Goal: Book appointment/travel/reservation

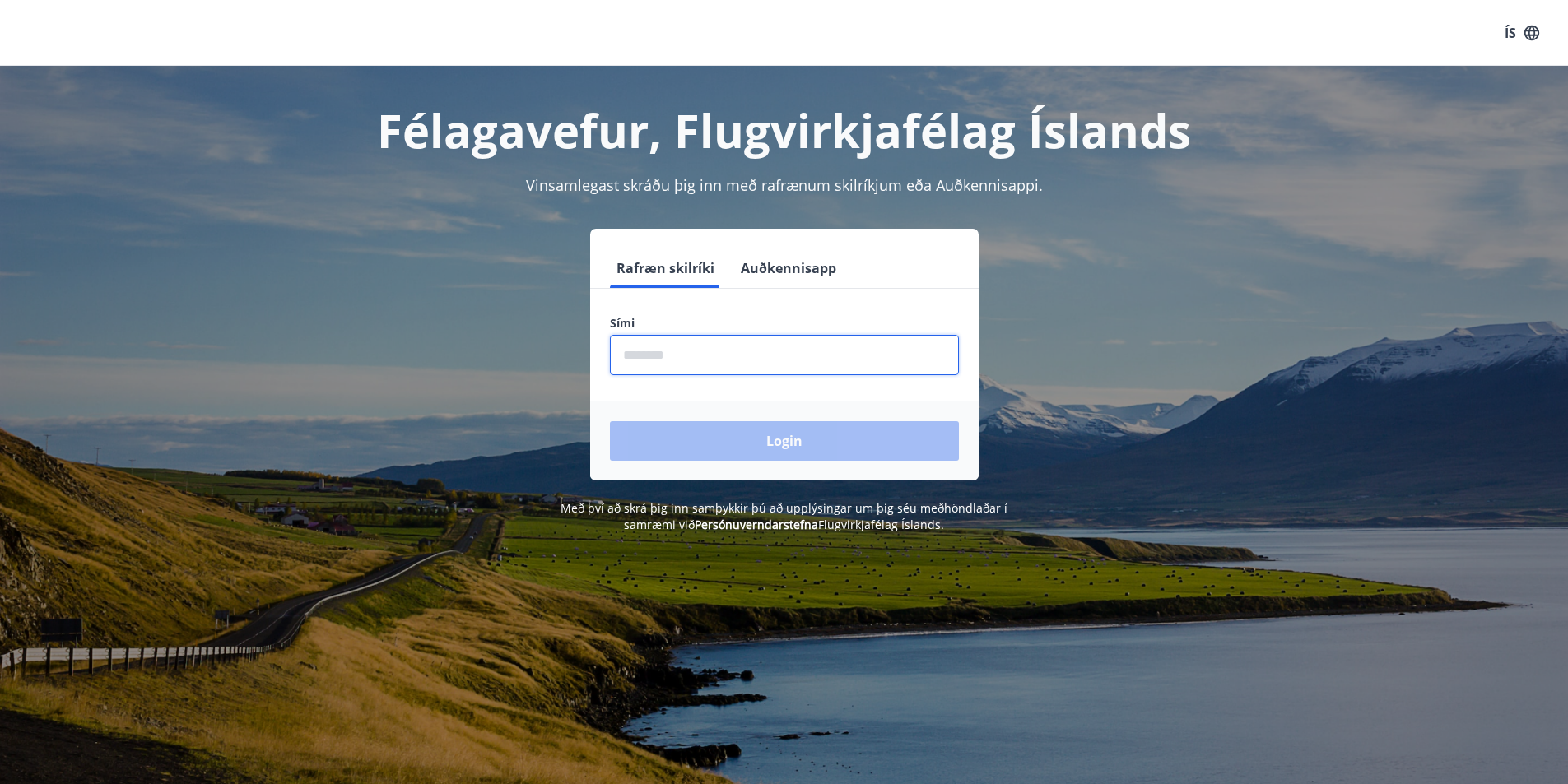
click at [705, 363] on input "phone" at bounding box center [784, 355] width 349 height 40
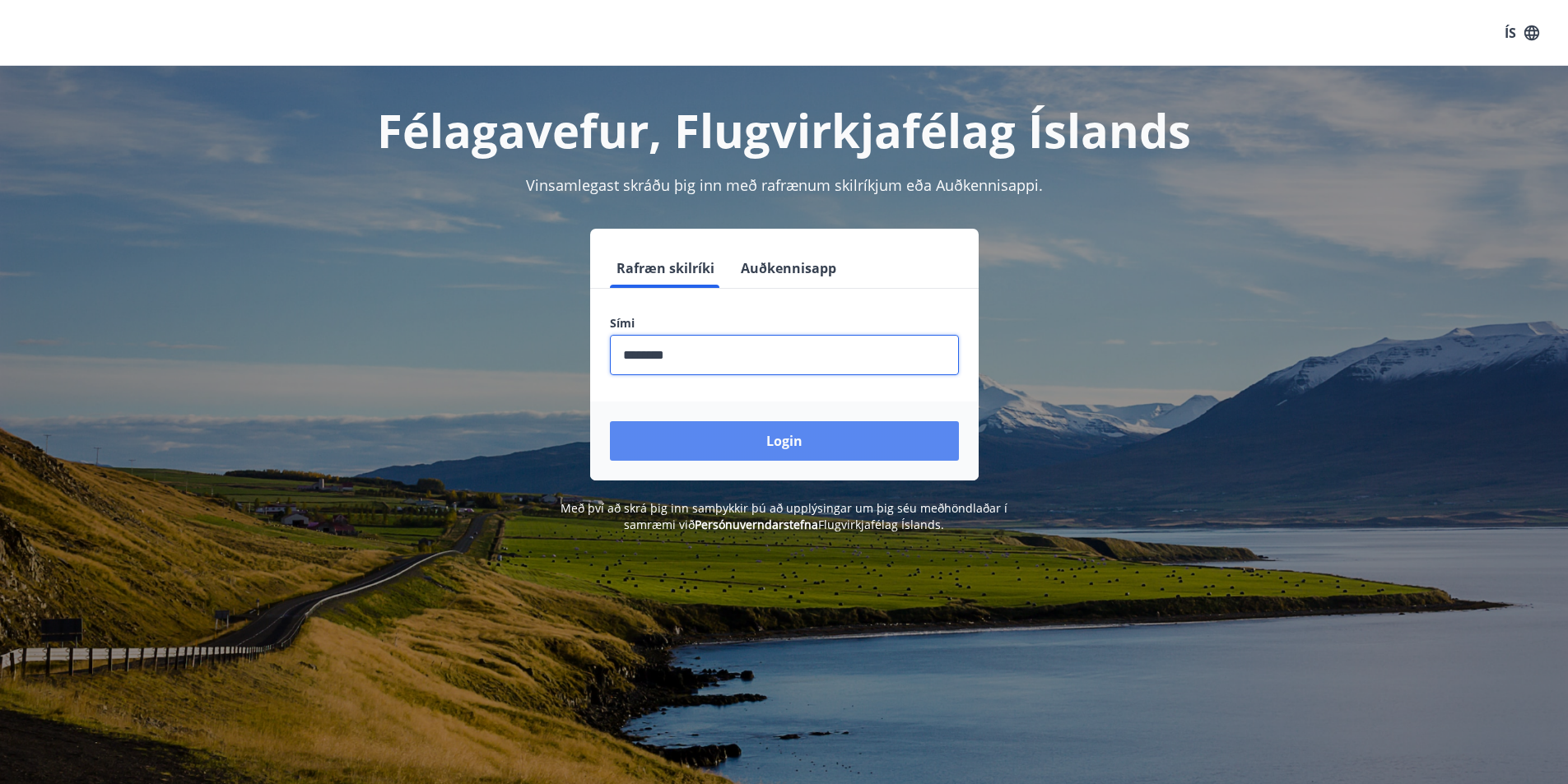
type input "********"
click at [778, 458] on button "Login" at bounding box center [784, 440] width 349 height 39
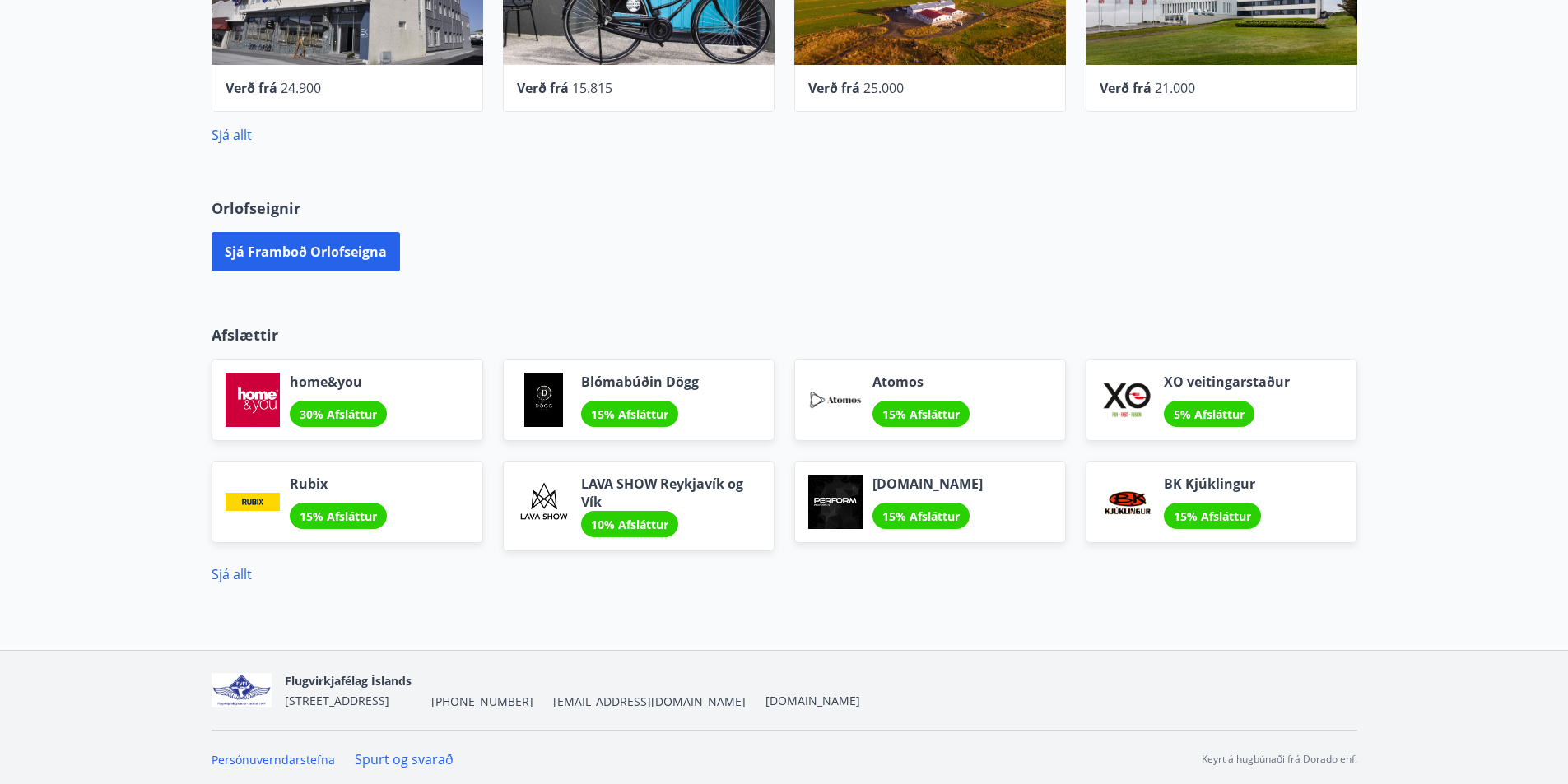
scroll to position [845, 0]
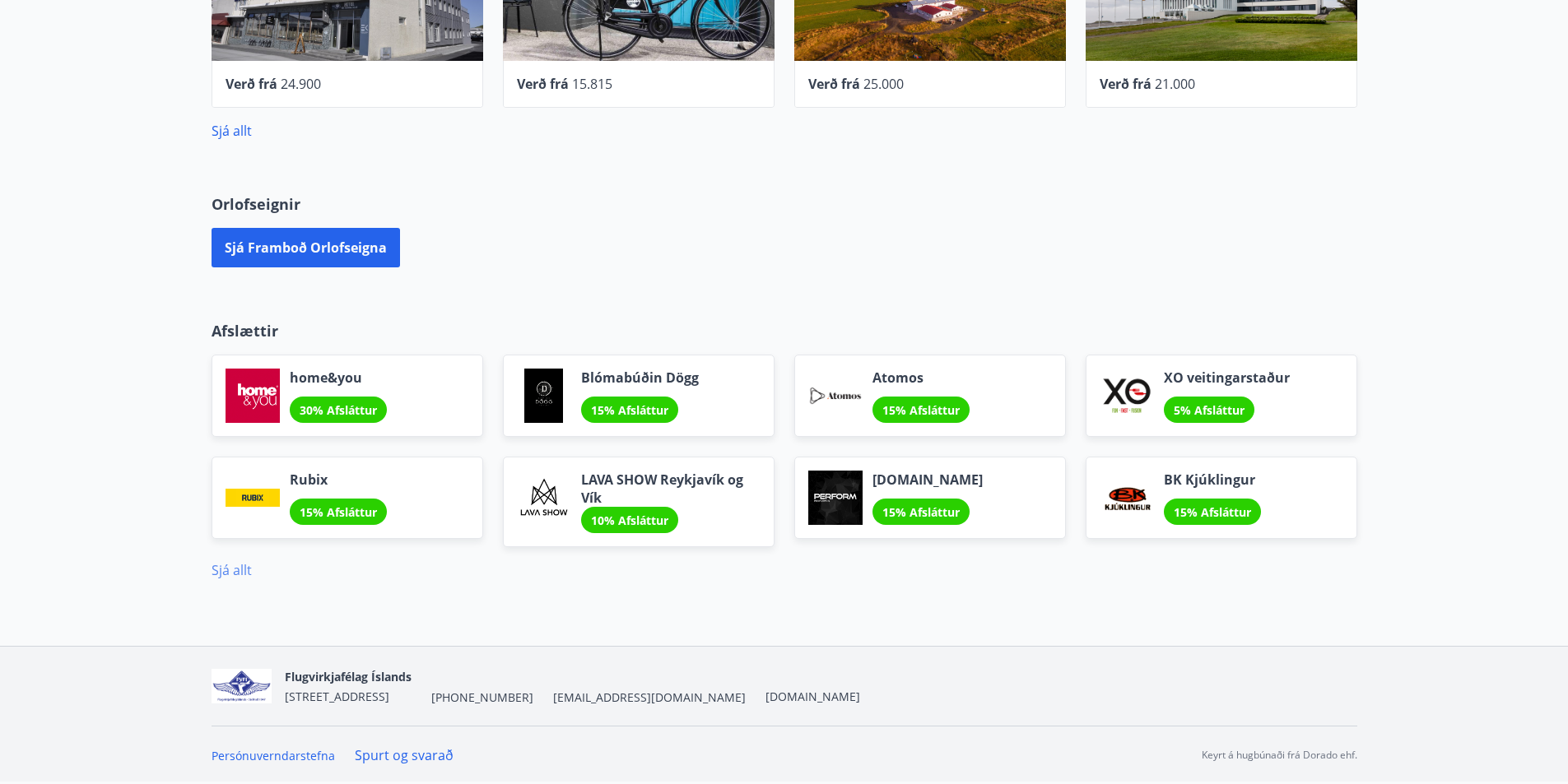
click at [228, 569] on link "Sjá allt" at bounding box center [231, 570] width 40 height 18
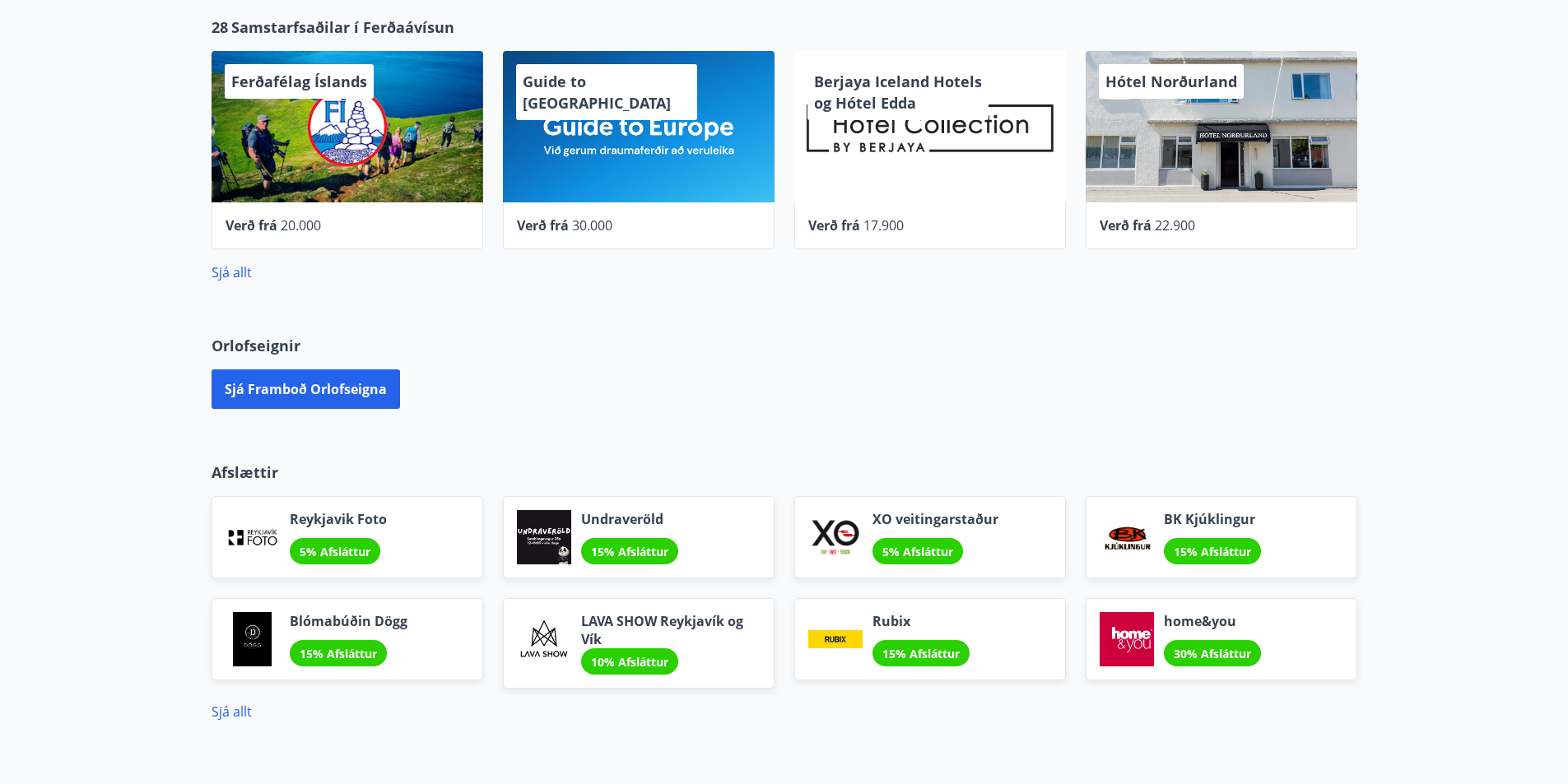
scroll to position [845, 0]
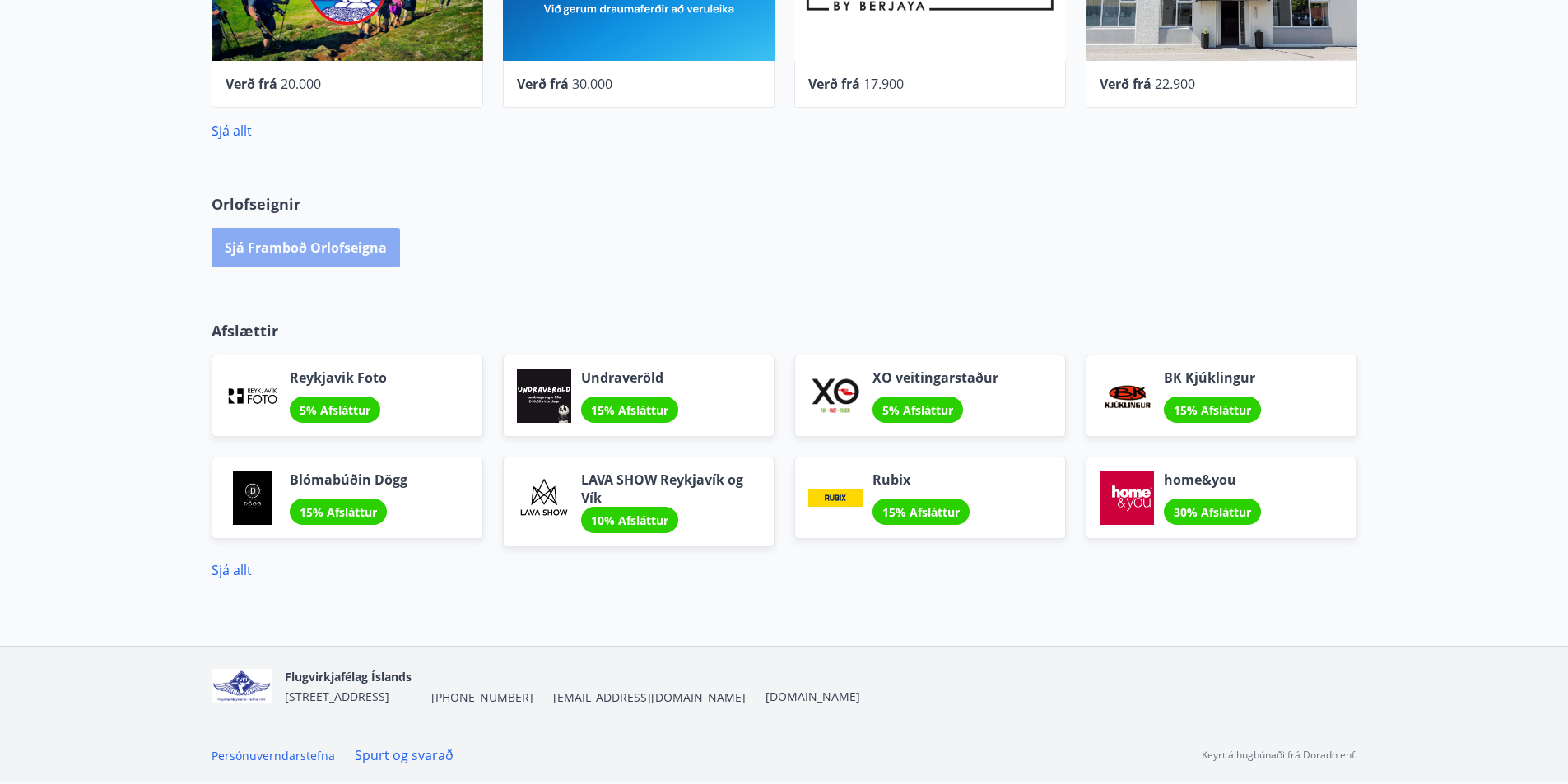
click at [309, 246] on button "Sjá framboð orlofseigna" at bounding box center [305, 247] width 188 height 39
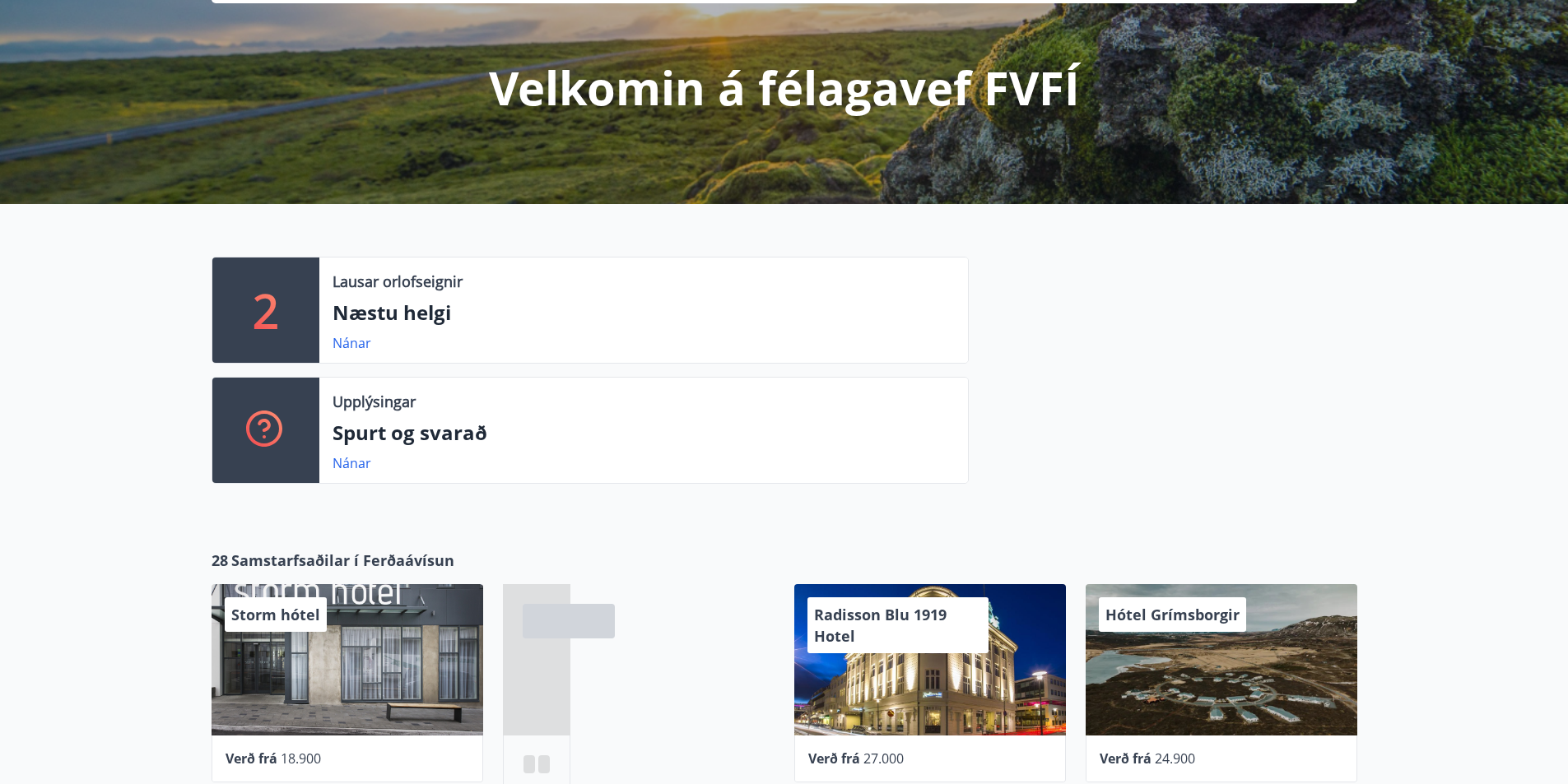
scroll to position [82, 0]
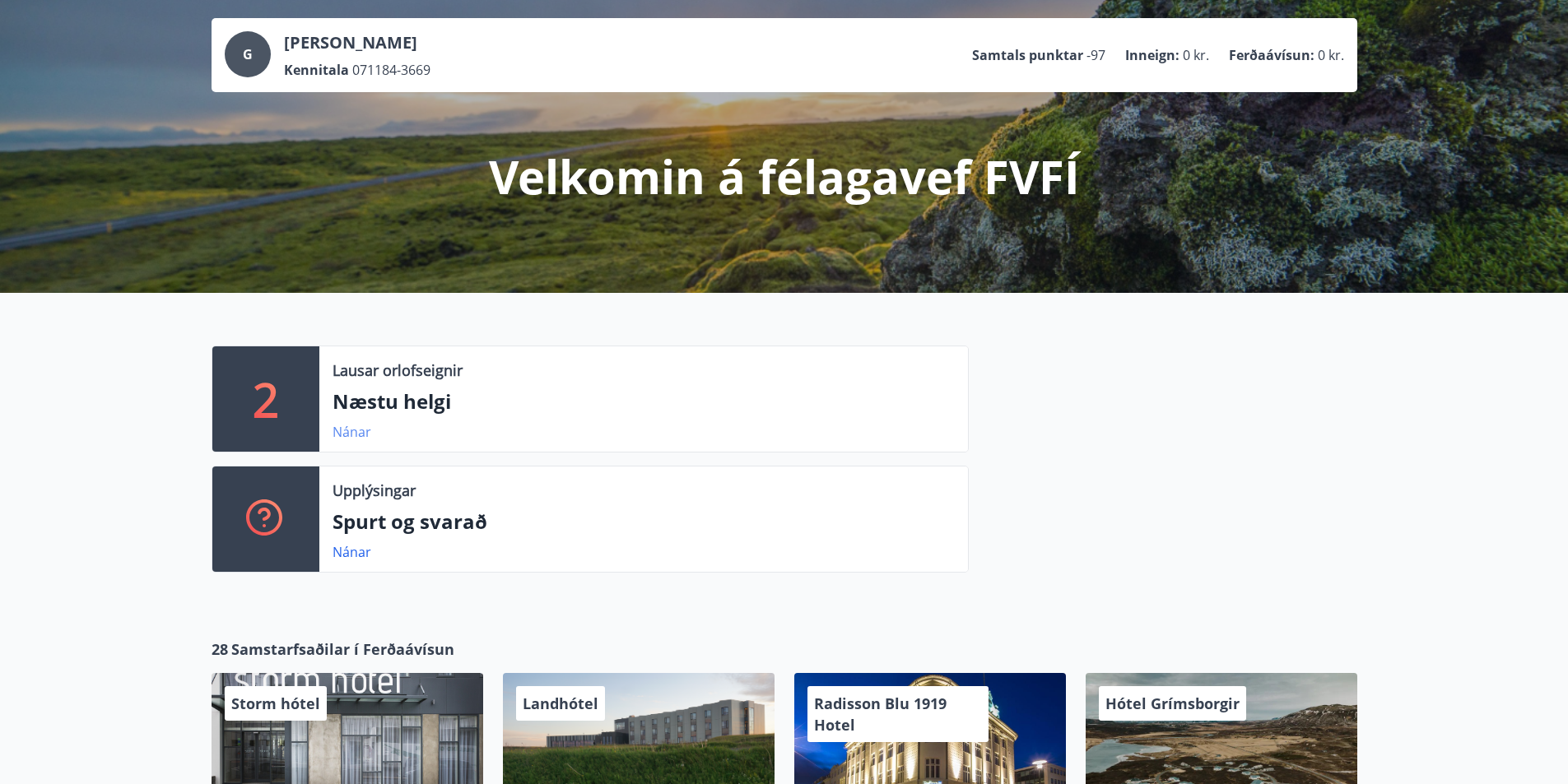
click at [336, 426] on link "Nánar" at bounding box center [351, 432] width 39 height 18
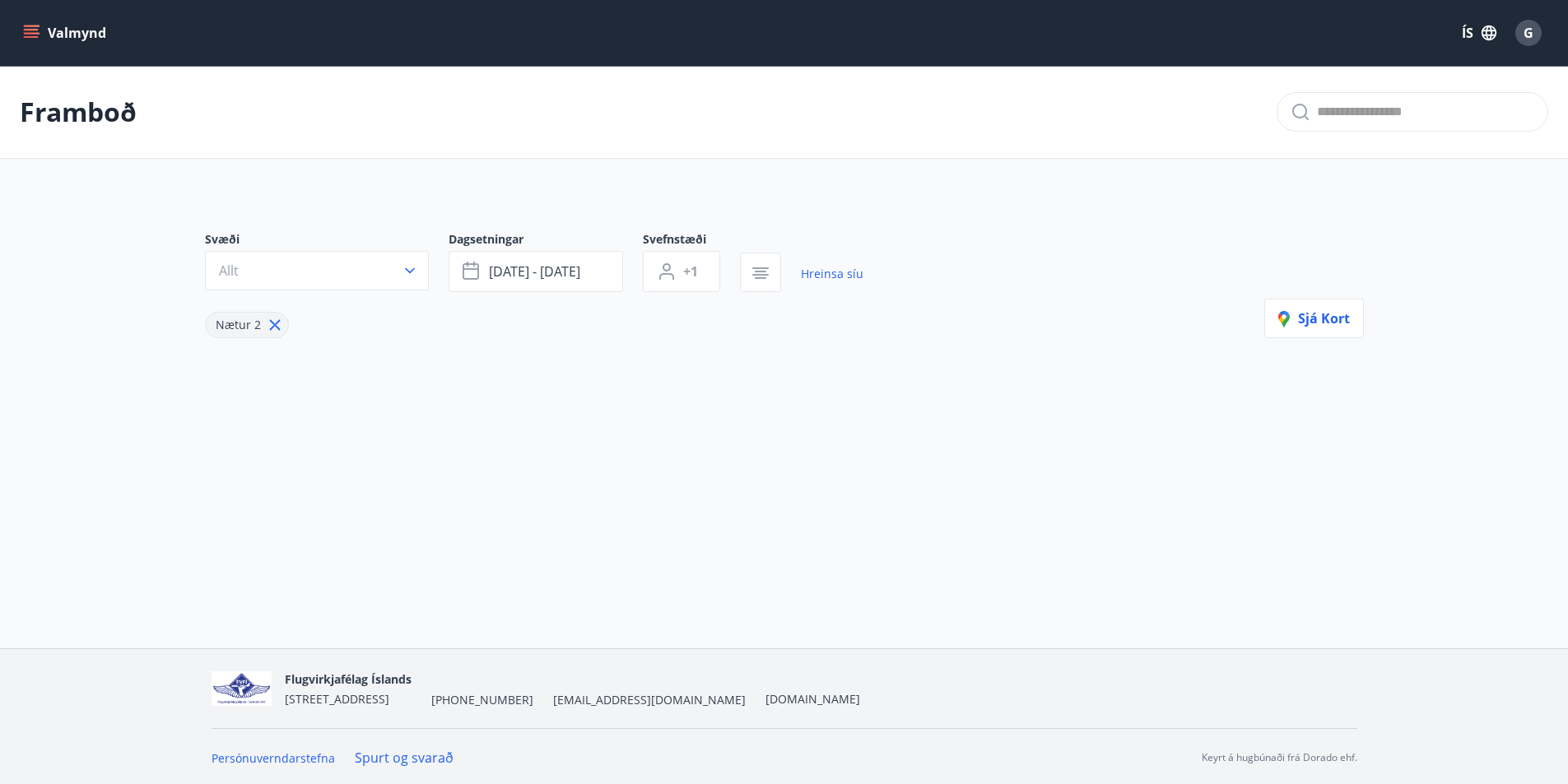
type input "*"
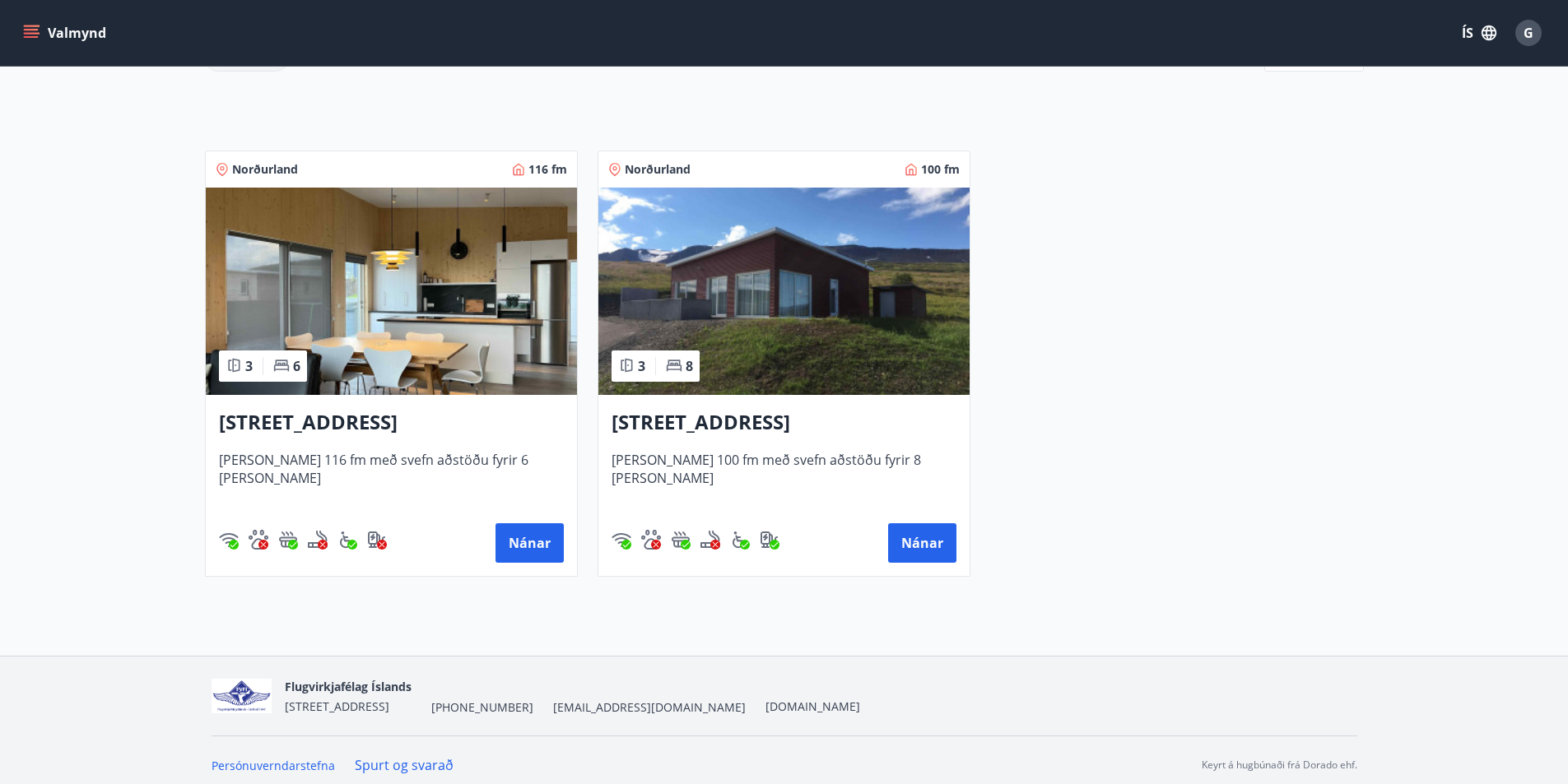
scroll to position [276, 0]
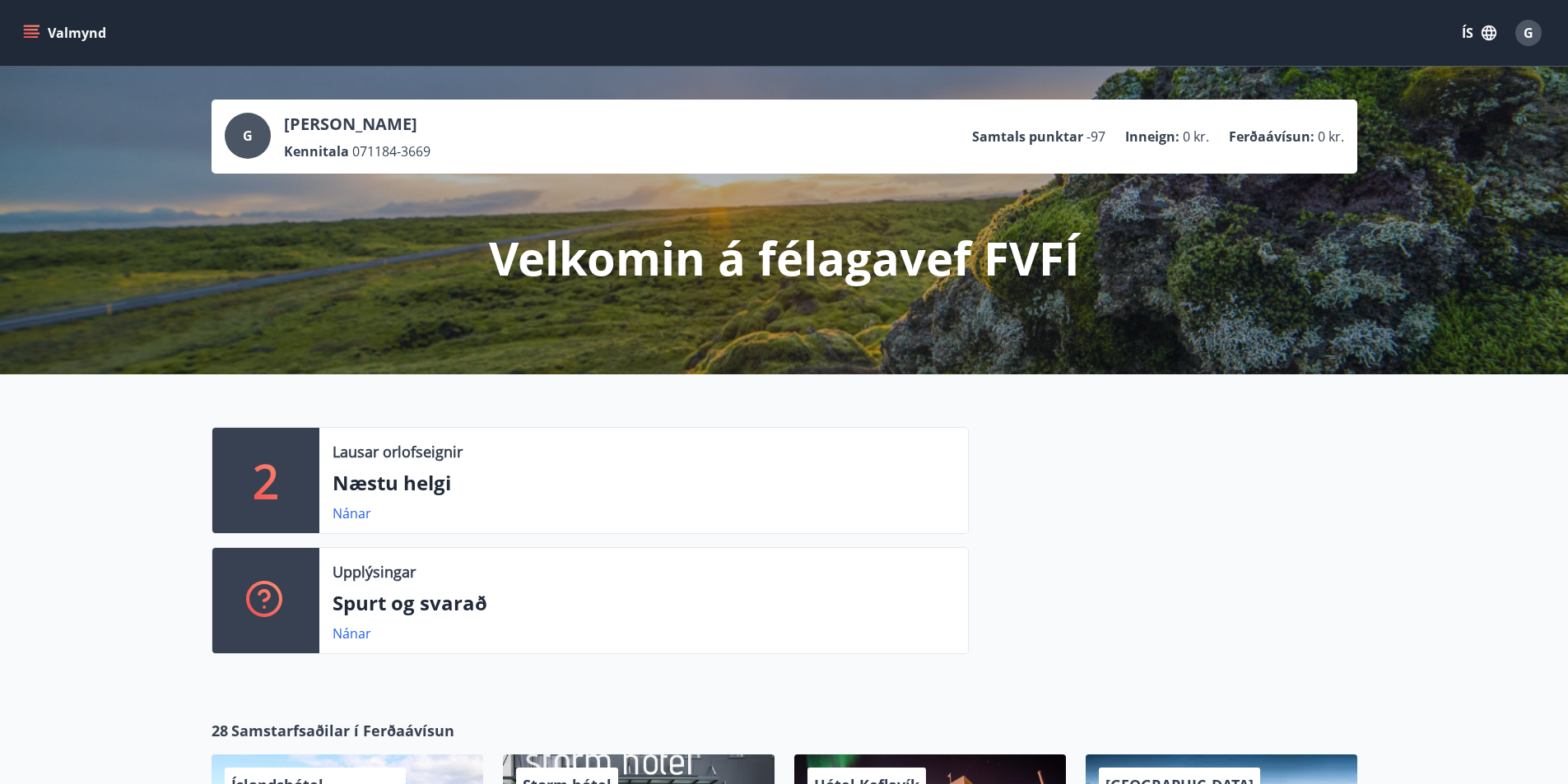
click at [1095, 142] on span "-97" at bounding box center [1095, 137] width 19 height 18
click at [1165, 414] on div "2 Lausar orlofseignir Næstu helgi Nánar Upplýsingar Spurt og svarað Nánar" at bounding box center [784, 534] width 1568 height 319
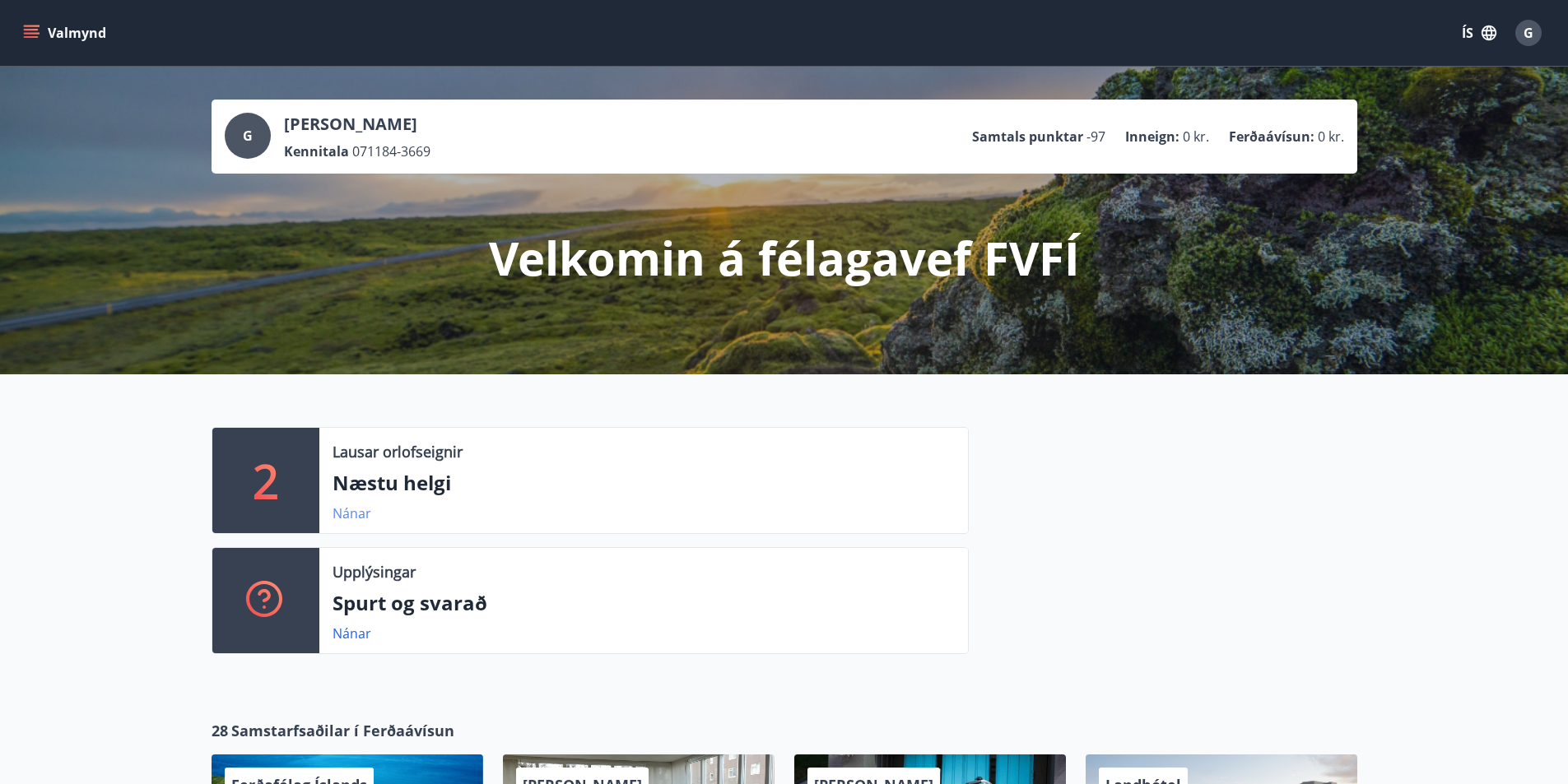
click at [354, 516] on link "Nánar" at bounding box center [351, 513] width 39 height 18
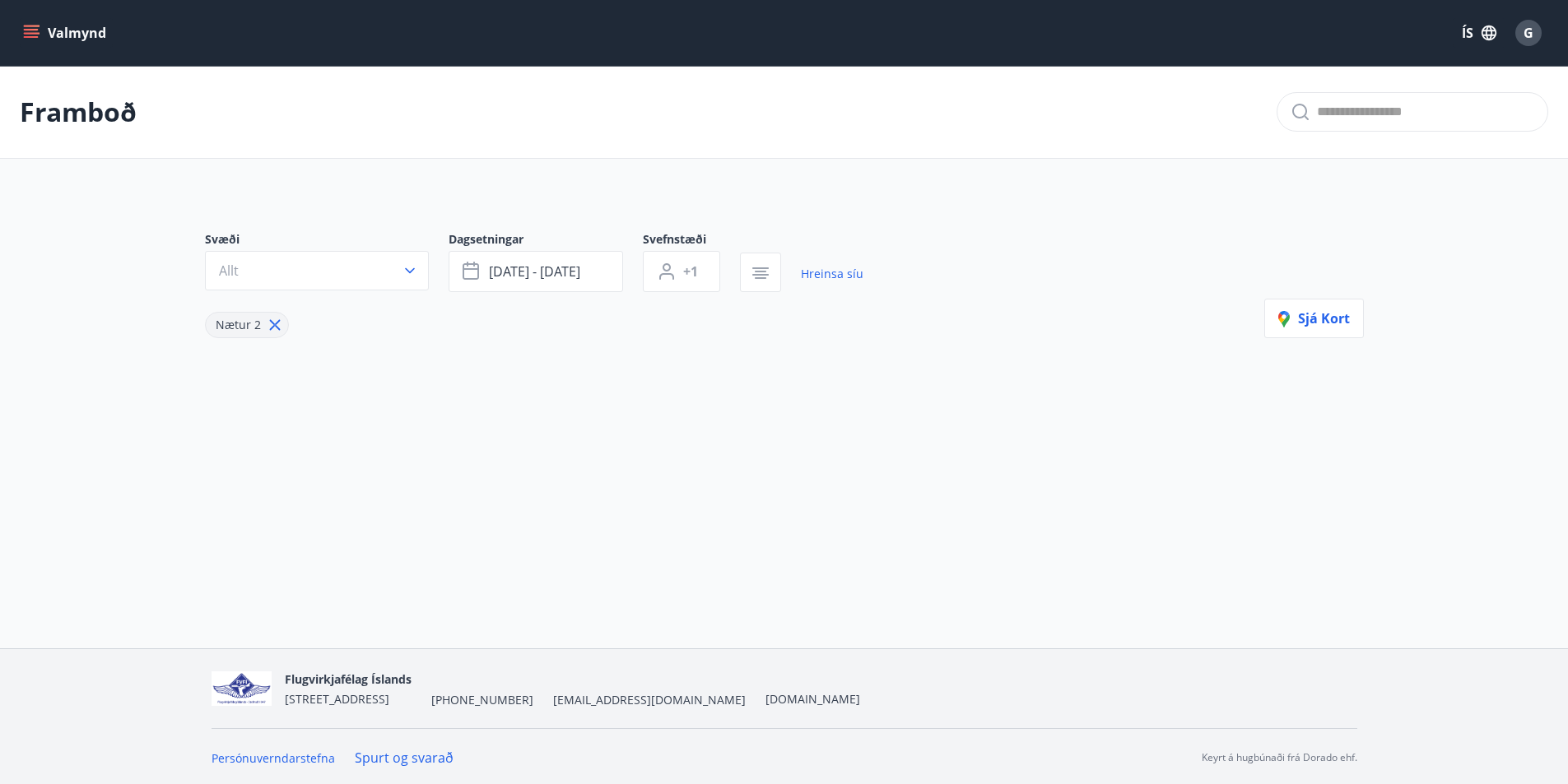
type input "*"
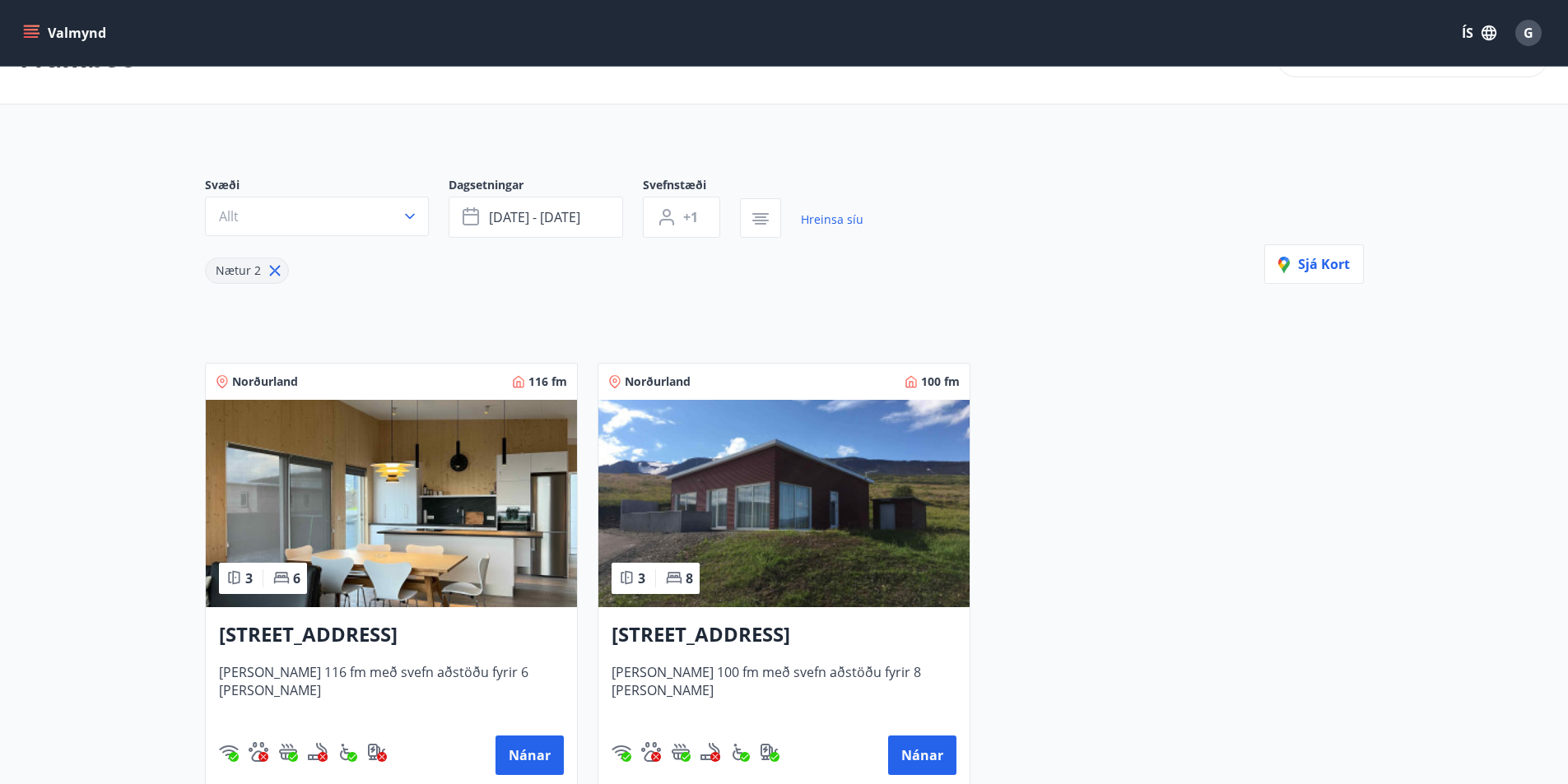
scroll to position [164, 0]
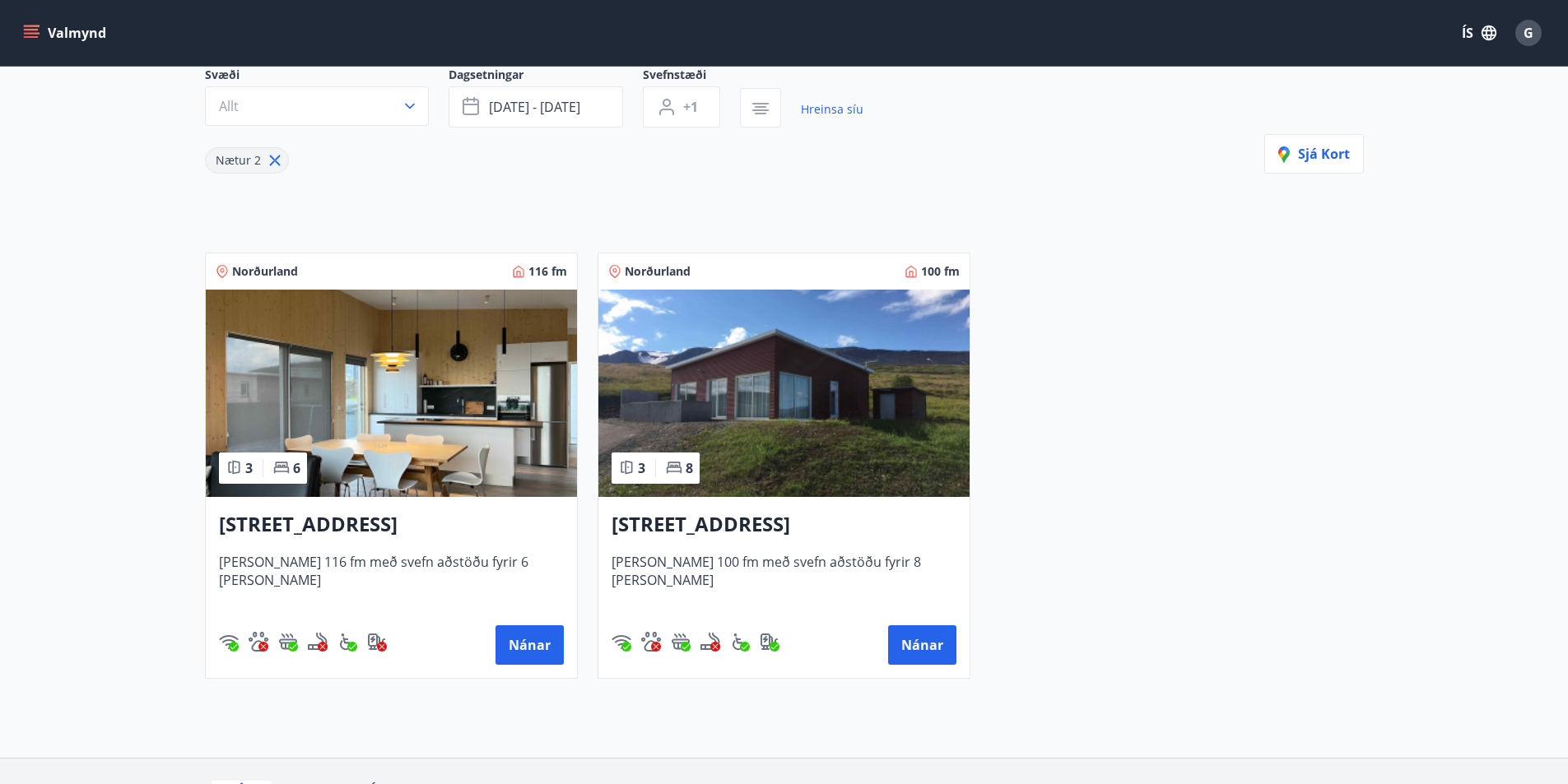
click at [373, 439] on img at bounding box center [391, 393] width 371 height 207
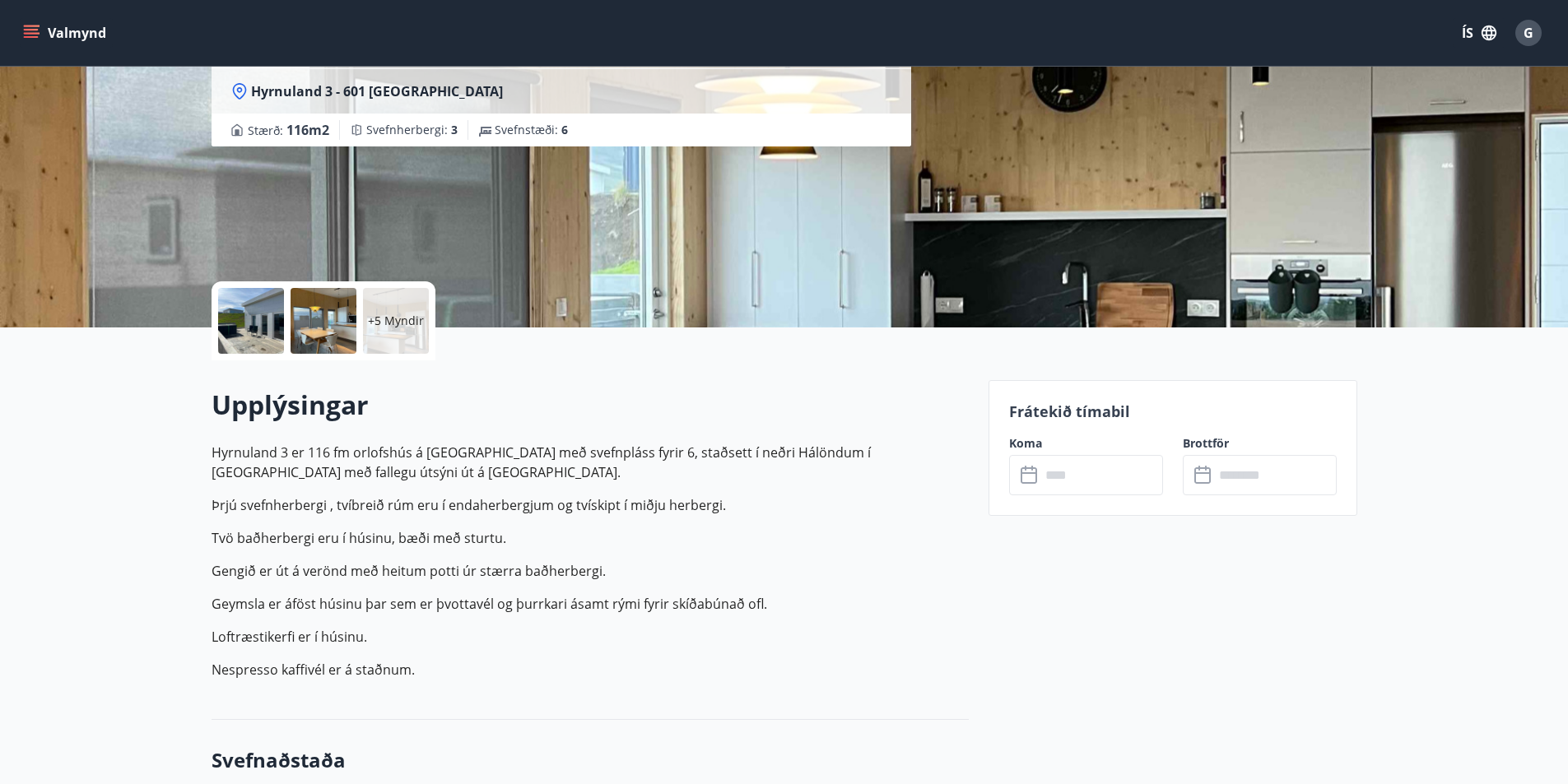
scroll to position [164, 0]
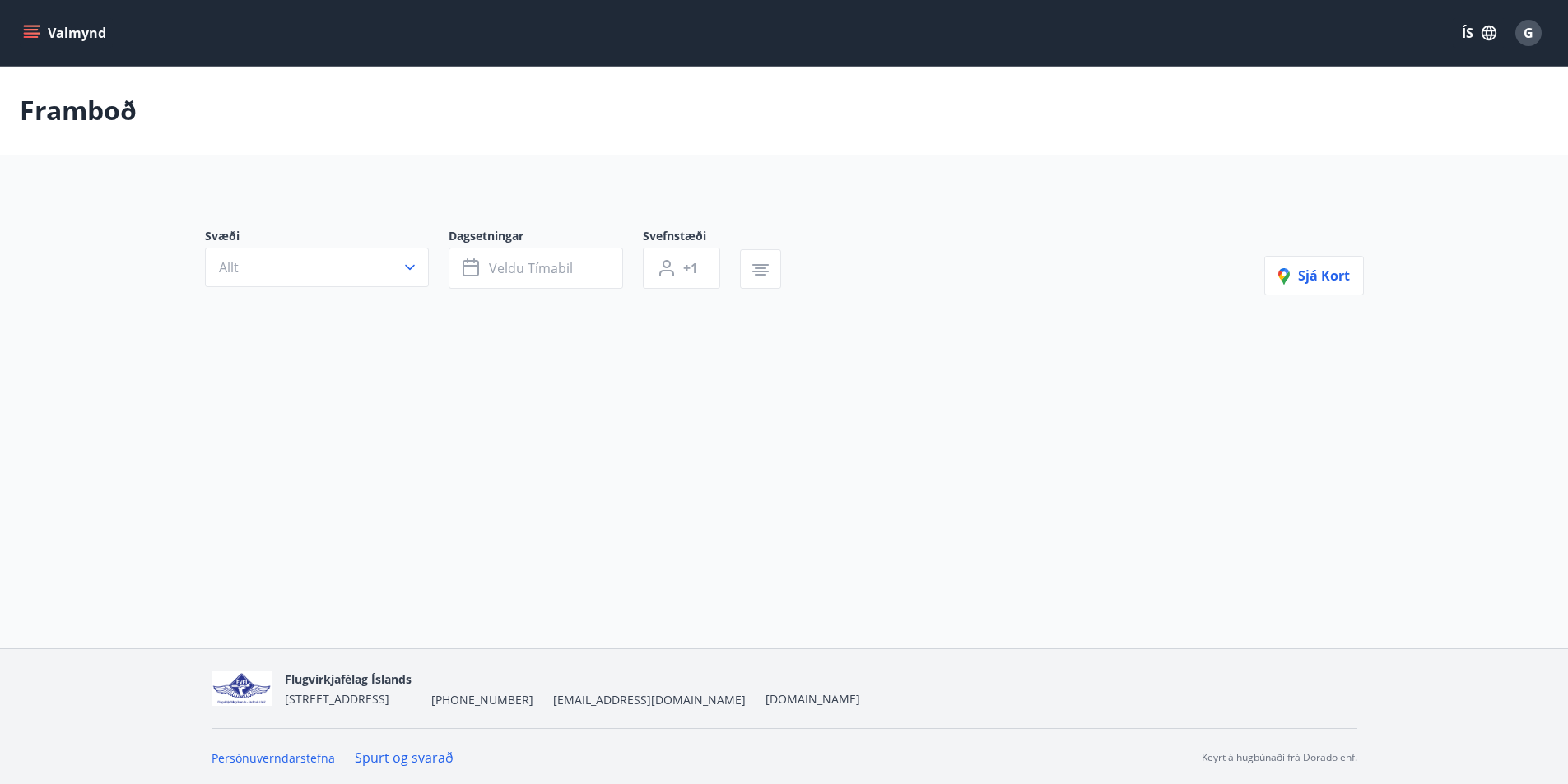
type input "*"
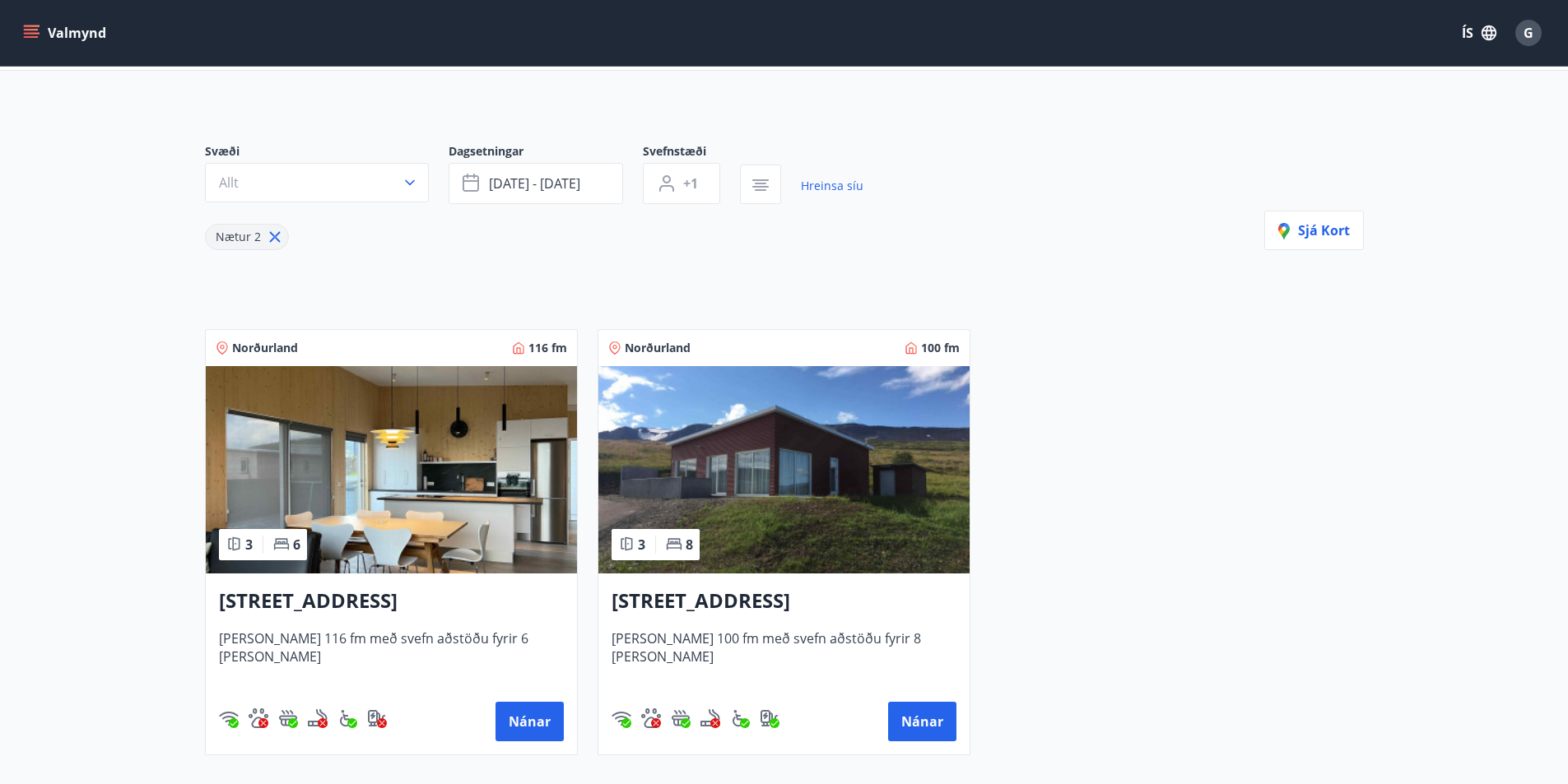
scroll to position [164, 0]
